Goal: Find specific page/section: Find specific page/section

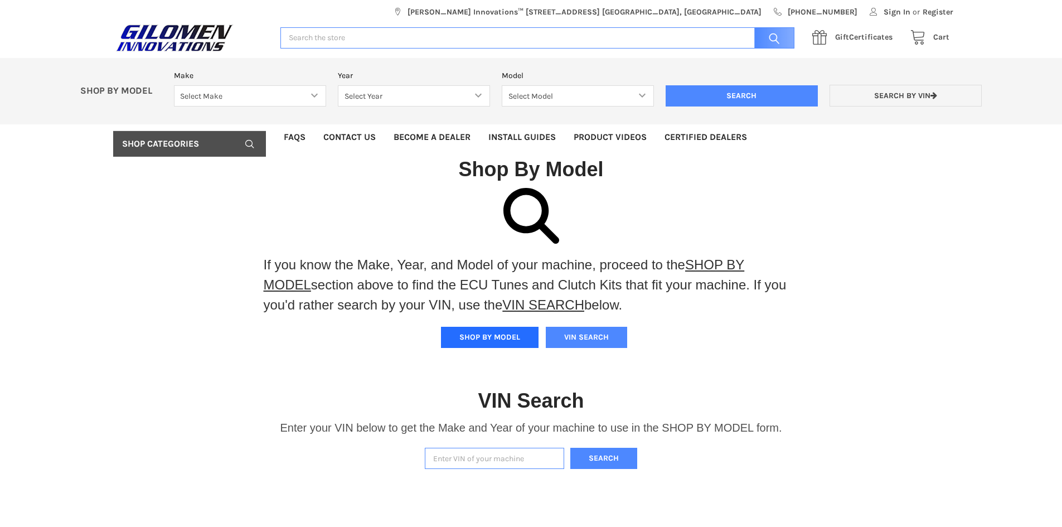
click at [481, 344] on button "SHOP BY MODEL" at bounding box center [490, 337] width 98 height 21
click at [317, 95] on select "Select Make Bobcat UTV Gravely UTV ACE 900 RANGER 570 Ranger 700 / 800 RANGER 9…" at bounding box center [250, 96] width 152 height 22
click at [174, 85] on select "Select Make Bobcat UTV Gravely UTV ACE 900 RANGER 570 Ranger 700 / 800 RANGER 9…" at bounding box center [250, 96] width 152 height 22
click at [476, 98] on select "Select Year [DATE] 2018 2019 2020 2021 2022 2023 2024 2025 2026" at bounding box center [414, 96] width 152 height 22
click at [311, 90] on select "Select Make Bobcat UTV Gravely UTV ACE 900 RANGER 570 Ranger 700 / 800 RANGER 9…" at bounding box center [250, 96] width 152 height 22
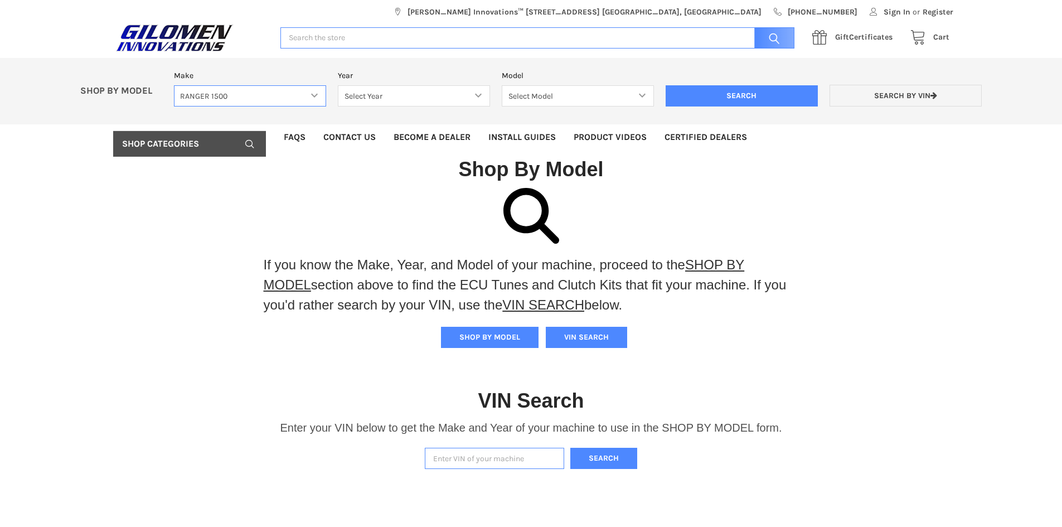
click at [174, 85] on select "Select Make Bobcat UTV Gravely UTV ACE 900 RANGER 570 Ranger 700 / 800 RANGER 9…" at bounding box center [250, 96] width 152 height 22
click at [313, 89] on select "Select Make Bobcat UTV Gravely UTV ACE 900 RANGER 570 Ranger 700 / 800 RANGER 9…" at bounding box center [250, 96] width 152 height 22
select select "330"
click at [174, 85] on select "Select Make Bobcat UTV Gravely UTV ACE 900 RANGER 570 Ranger 700 / 800 RANGER 9…" at bounding box center [250, 96] width 152 height 22
click at [480, 91] on select "Select Year [DATE] 2018 2019 2020 2021 2022 2023 2024 2025 2026" at bounding box center [414, 96] width 152 height 22
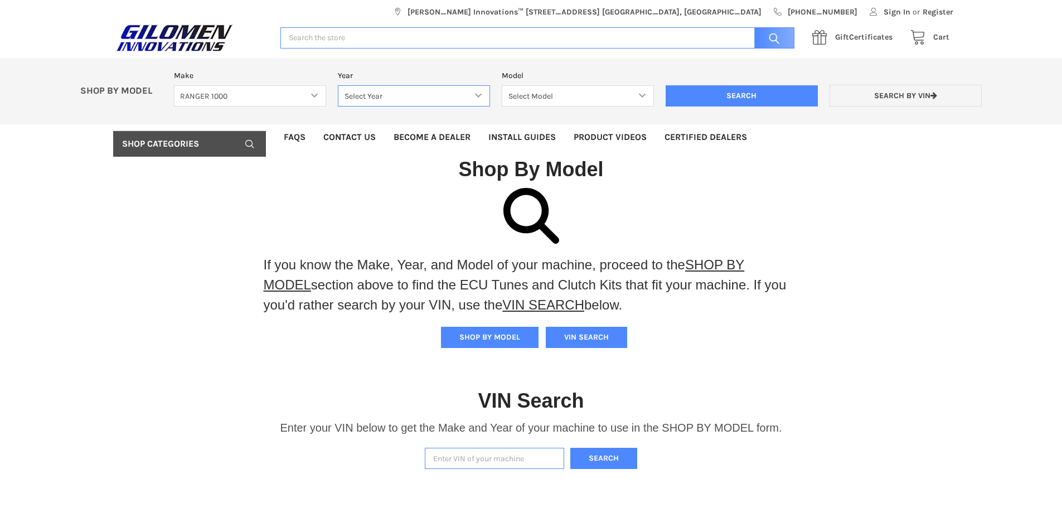
select select "332"
click at [338, 85] on select "Select Year [DATE] 2018 2019 2020 2021 2022 2023 2024 2025 2026" at bounding box center [414, 96] width 152 height 22
click at [424, 144] on link "Become a Dealer" at bounding box center [432, 137] width 95 height 26
